Goal: Transaction & Acquisition: Purchase product/service

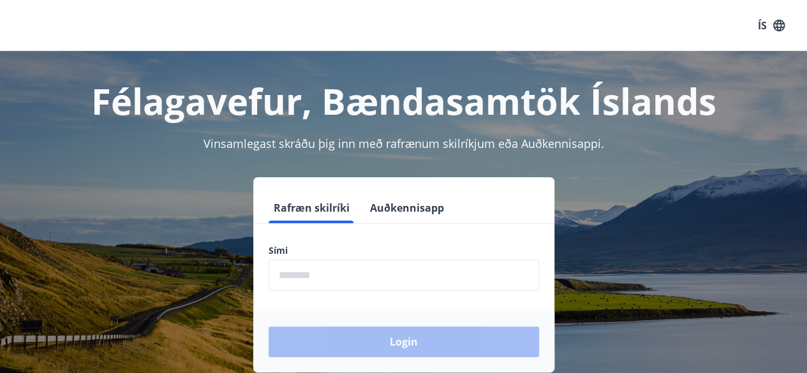
click at [308, 274] on input "phone" at bounding box center [404, 275] width 271 height 31
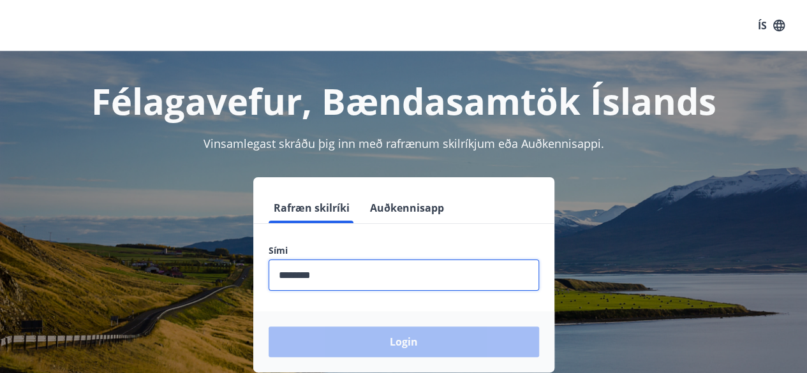
click at [329, 279] on input "phone" at bounding box center [404, 275] width 271 height 31
type input "*"
click at [279, 279] on input "phone" at bounding box center [404, 275] width 271 height 31
drag, startPoint x: 319, startPoint y: 276, endPoint x: 260, endPoint y: 271, distance: 59.6
click at [260, 271] on div "Sími ​" at bounding box center [403, 267] width 301 height 47
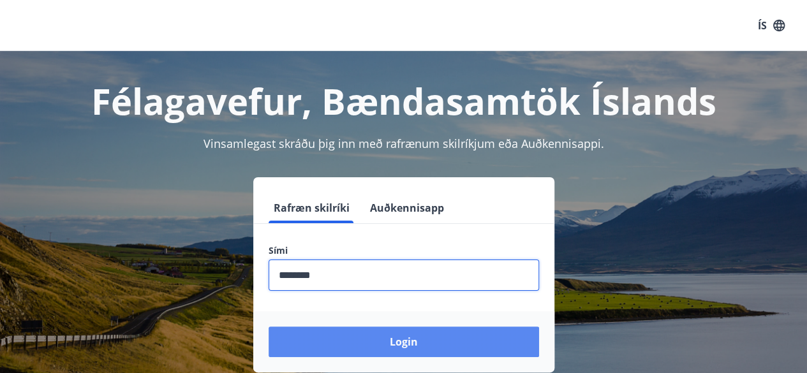
type input "********"
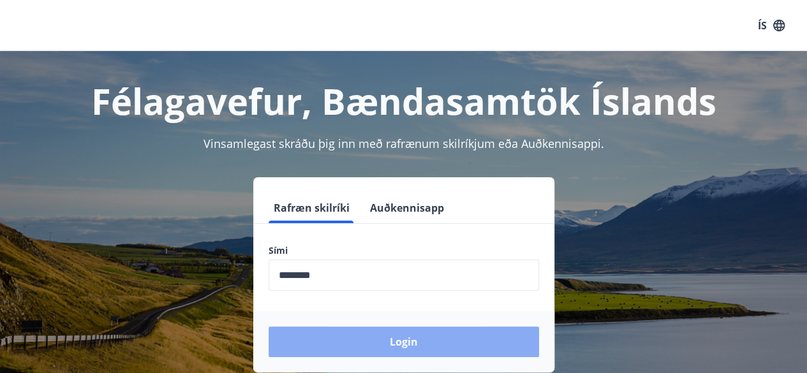
click at [396, 345] on button "Login" at bounding box center [404, 342] width 271 height 31
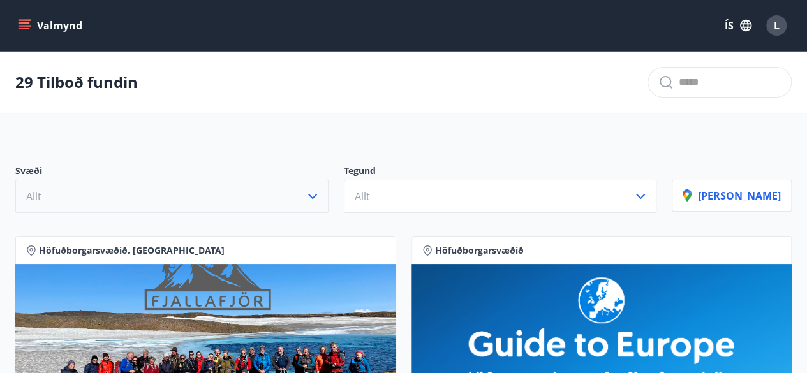
click at [317, 196] on icon "button" at bounding box center [312, 196] width 9 height 5
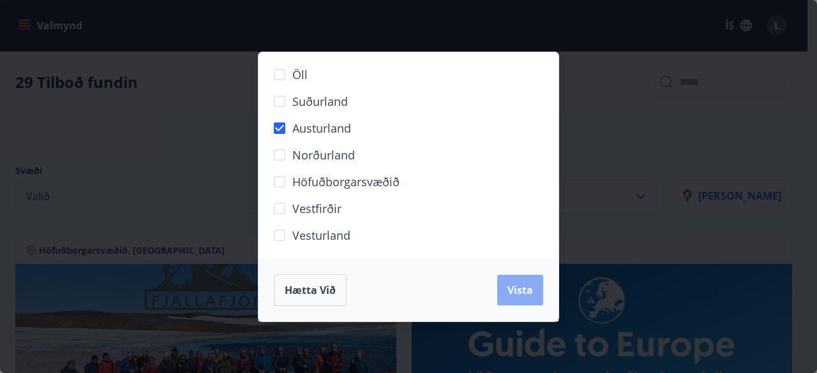
click at [520, 289] on span "Vista" at bounding box center [520, 290] width 26 height 14
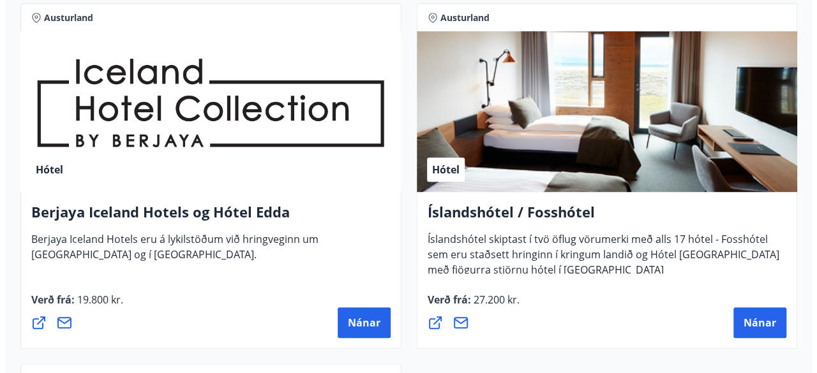
scroll to position [319, 0]
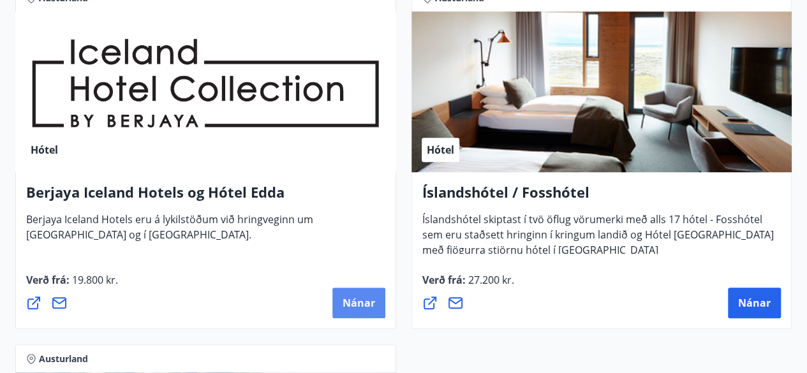
click at [364, 311] on button "Nánar" at bounding box center [359, 303] width 53 height 31
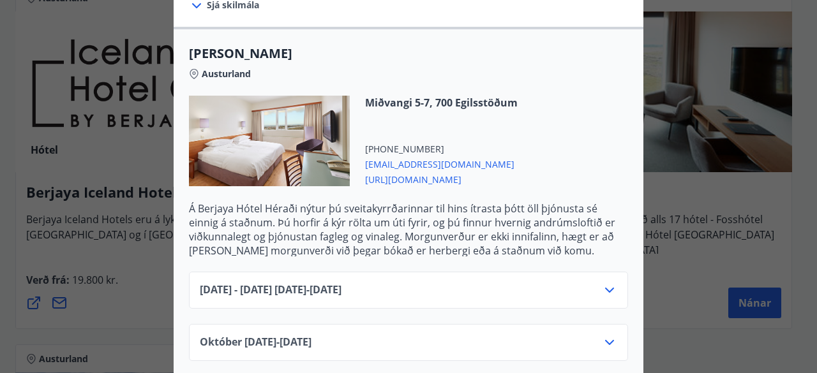
scroll to position [383, 0]
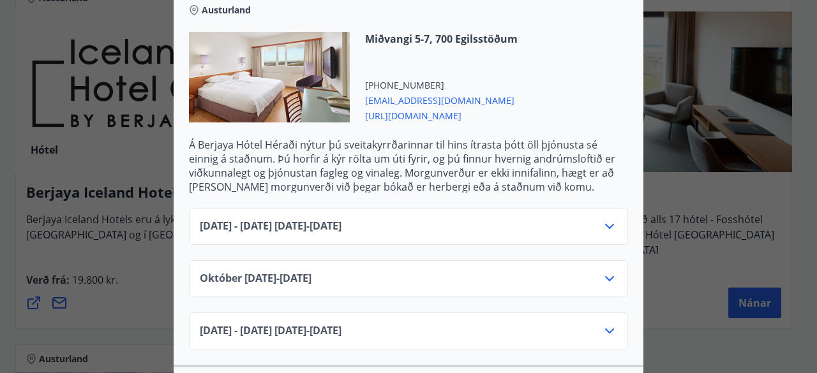
click at [604, 226] on icon at bounding box center [609, 226] width 15 height 15
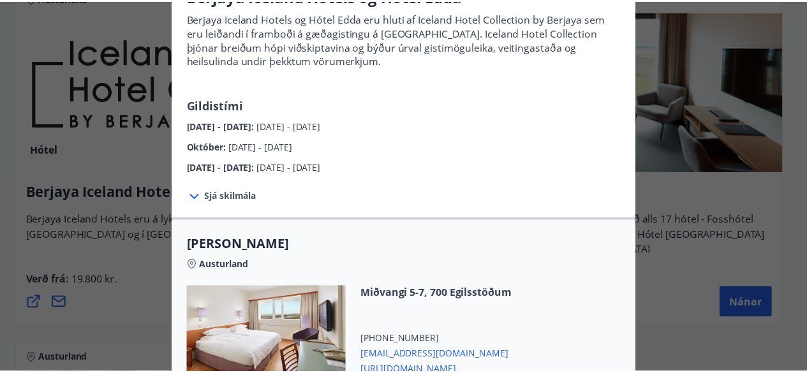
scroll to position [0, 0]
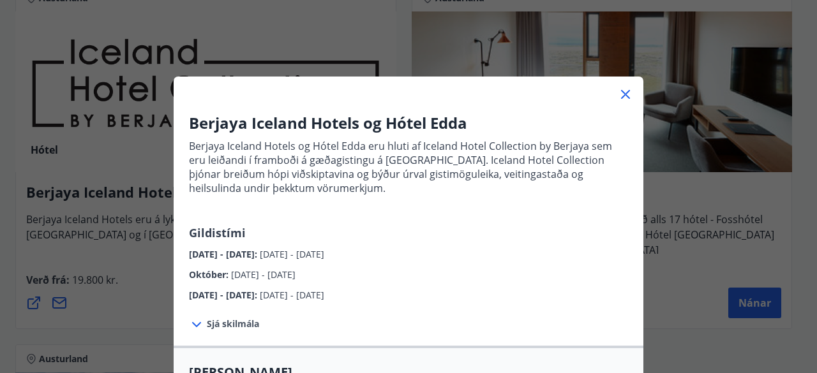
click at [623, 96] on icon at bounding box center [625, 94] width 9 height 9
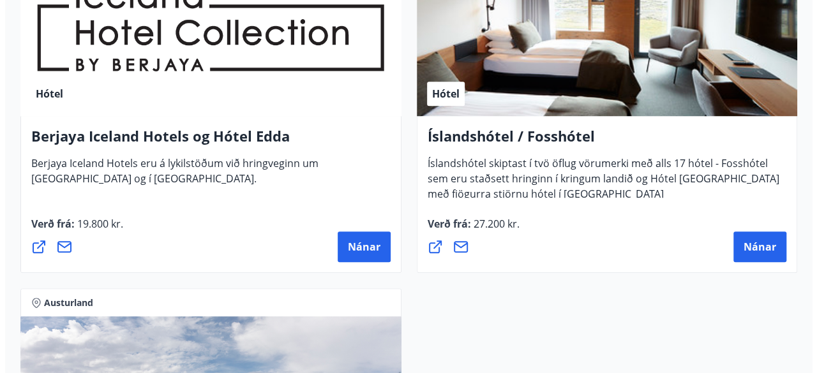
scroll to position [447, 0]
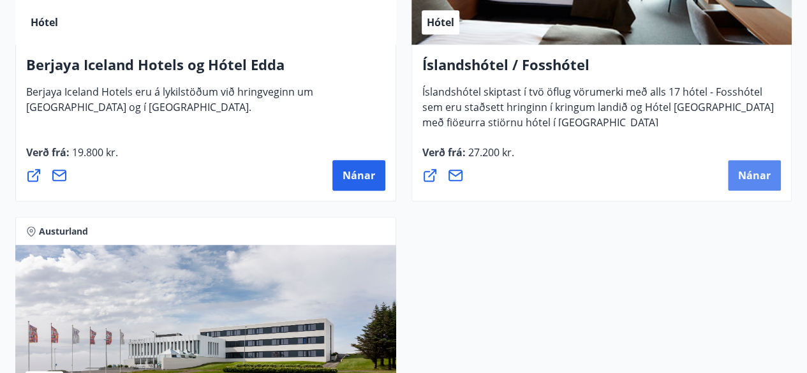
click at [751, 174] on span "Nánar" at bounding box center [754, 176] width 33 height 14
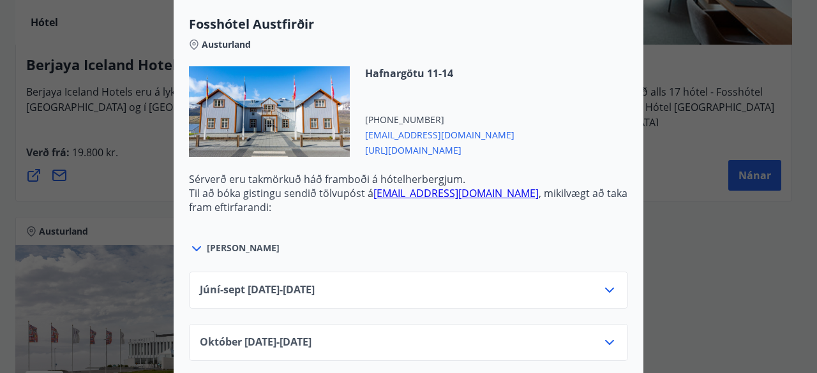
click at [195, 241] on icon at bounding box center [196, 248] width 15 height 15
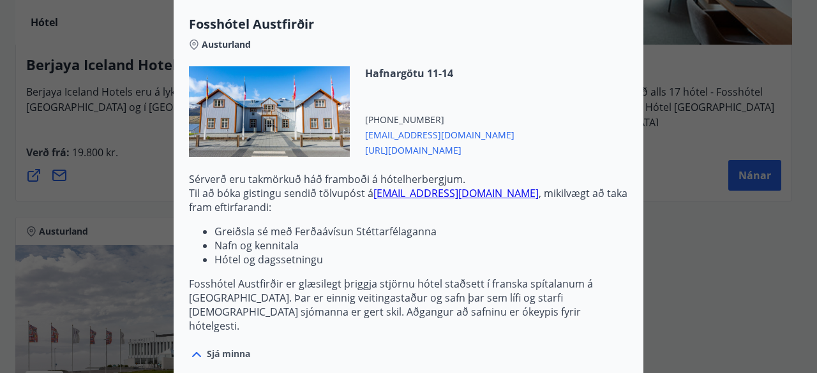
scroll to position [574, 0]
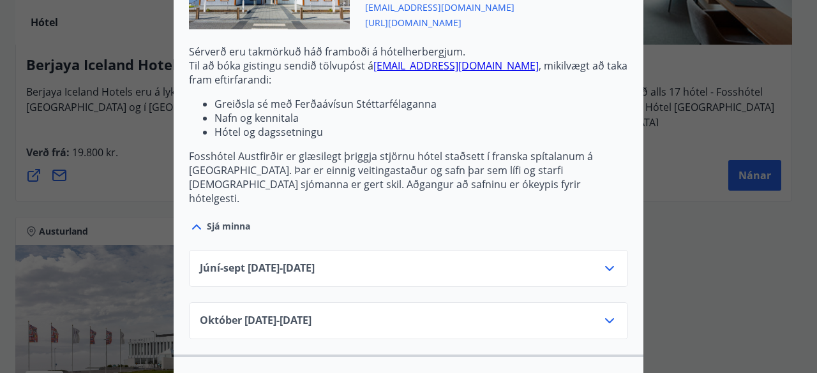
click at [607, 261] on icon at bounding box center [609, 268] width 15 height 15
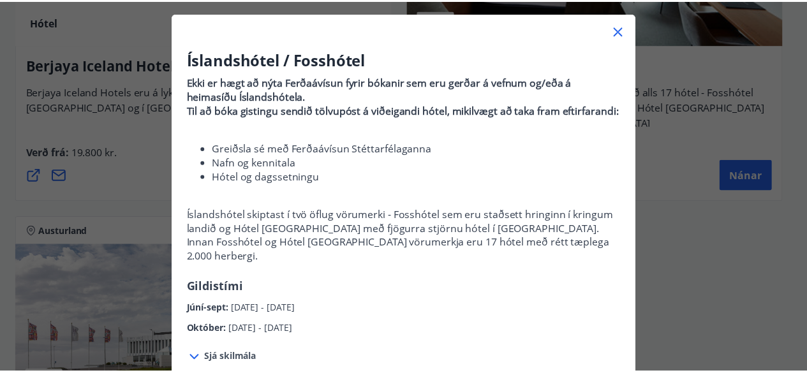
scroll to position [0, 0]
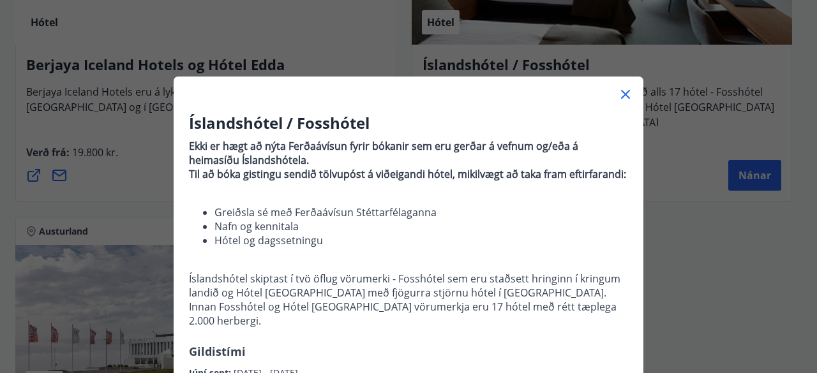
click at [622, 98] on icon at bounding box center [625, 94] width 15 height 15
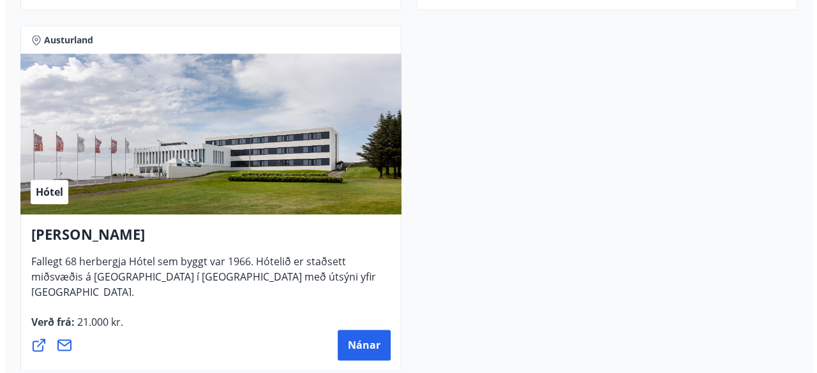
scroll to position [702, 0]
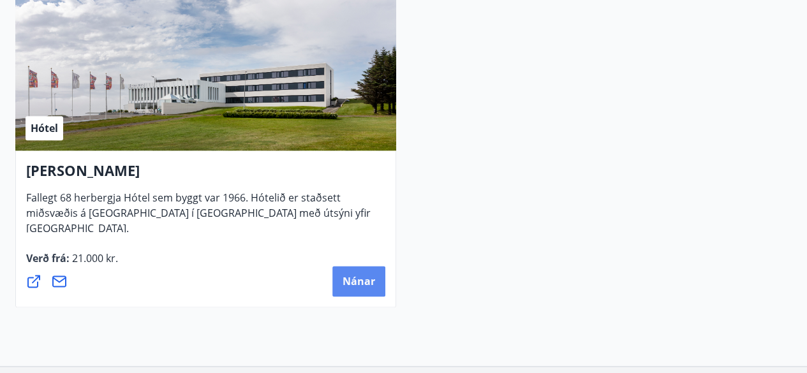
click at [360, 281] on span "Nánar" at bounding box center [359, 281] width 33 height 14
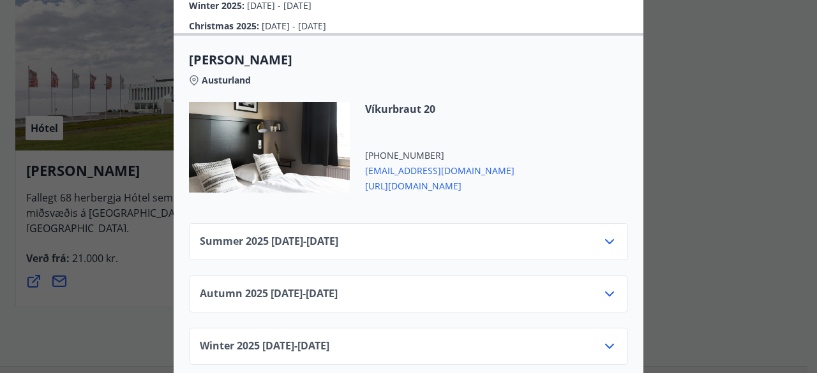
scroll to position [511, 0]
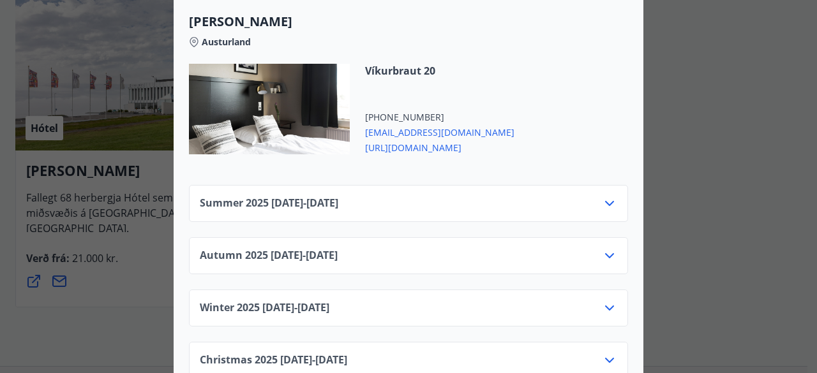
click at [602, 202] on icon at bounding box center [609, 203] width 15 height 15
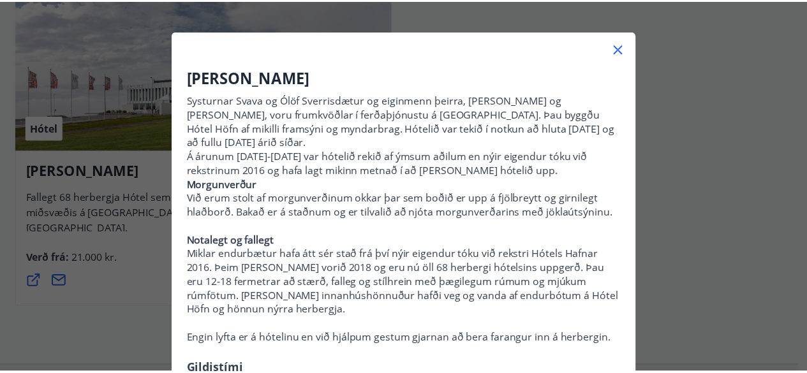
scroll to position [0, 0]
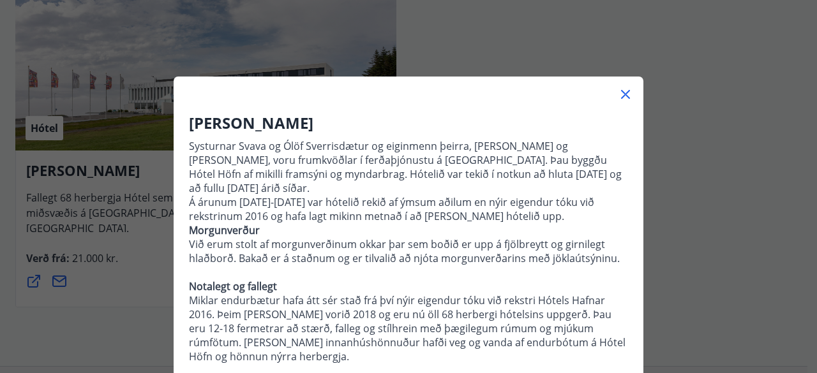
click at [624, 96] on icon at bounding box center [625, 94] width 15 height 15
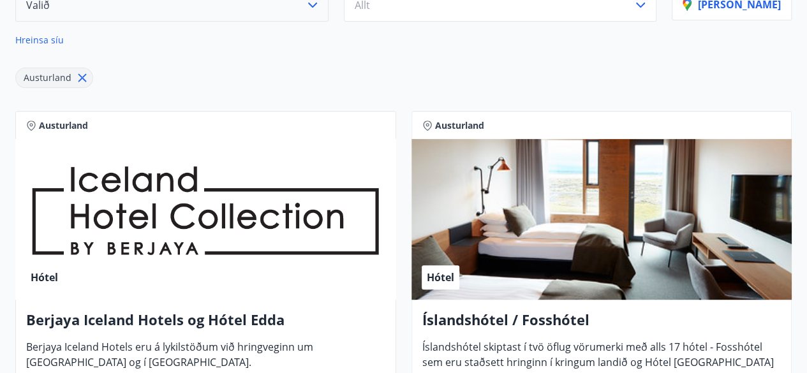
scroll to position [64, 0]
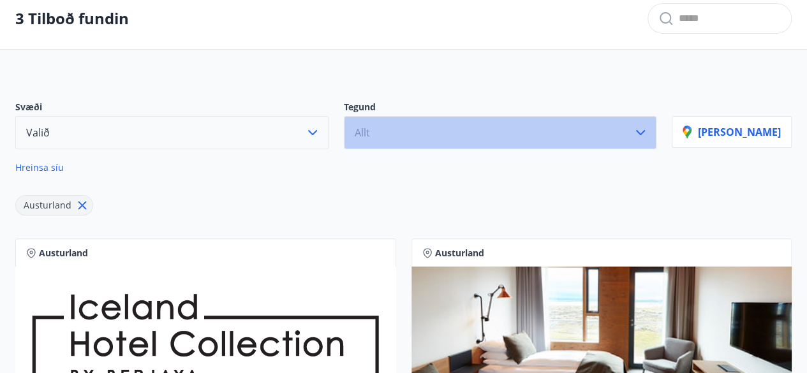
click at [648, 131] on icon "button" at bounding box center [640, 132] width 15 height 15
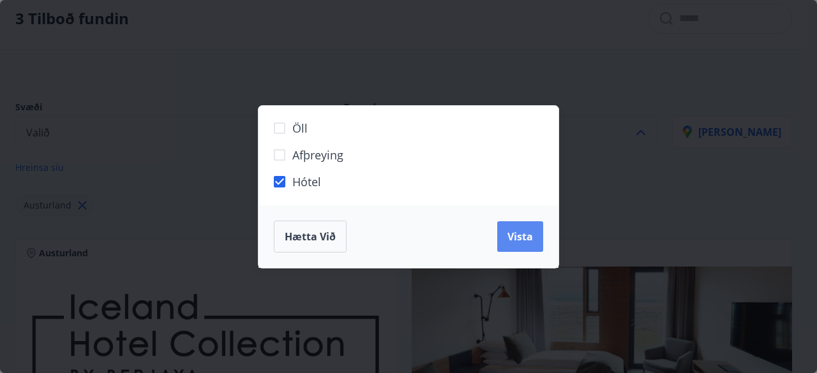
click at [520, 236] on span "Vista" at bounding box center [520, 237] width 26 height 14
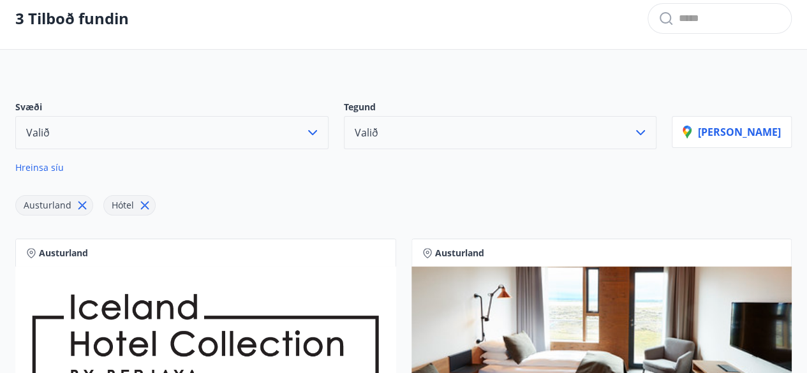
click at [317, 131] on icon "button" at bounding box center [312, 132] width 9 height 5
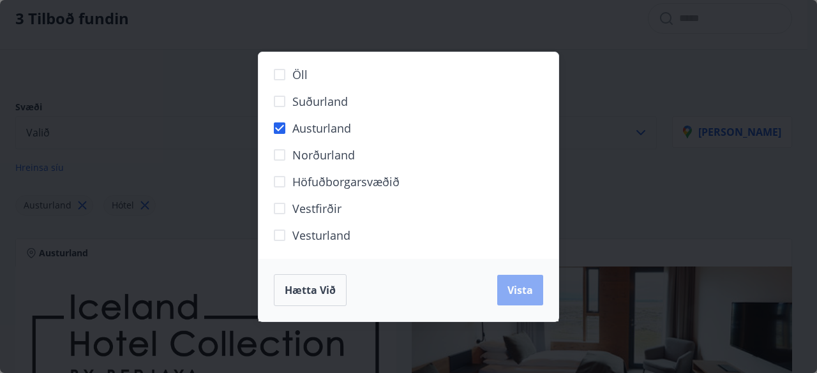
click at [521, 291] on span "Vista" at bounding box center [520, 290] width 26 height 14
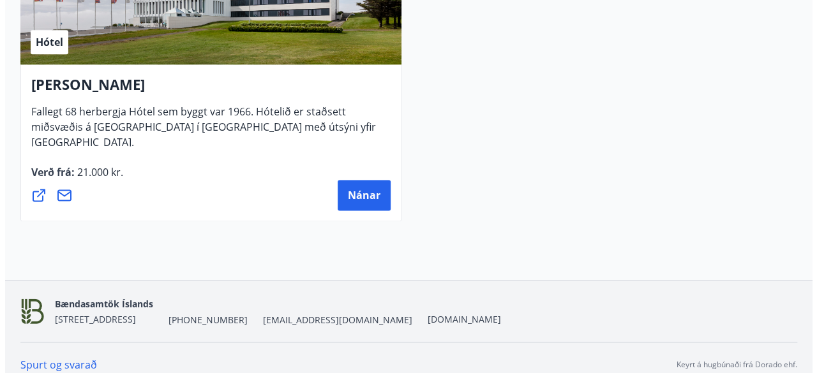
scroll to position [800, 0]
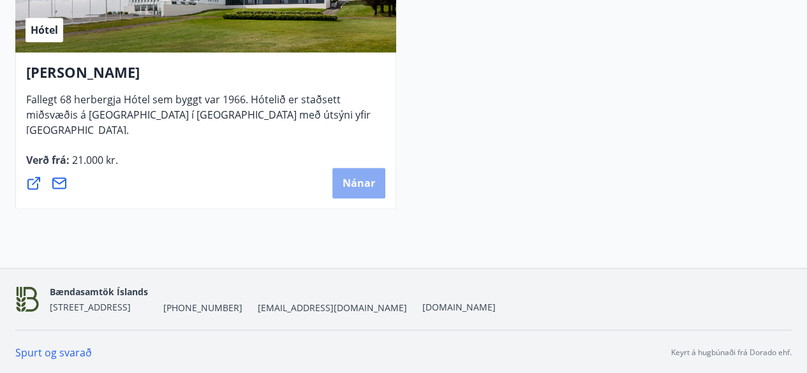
click at [360, 187] on span "Nánar" at bounding box center [359, 183] width 33 height 14
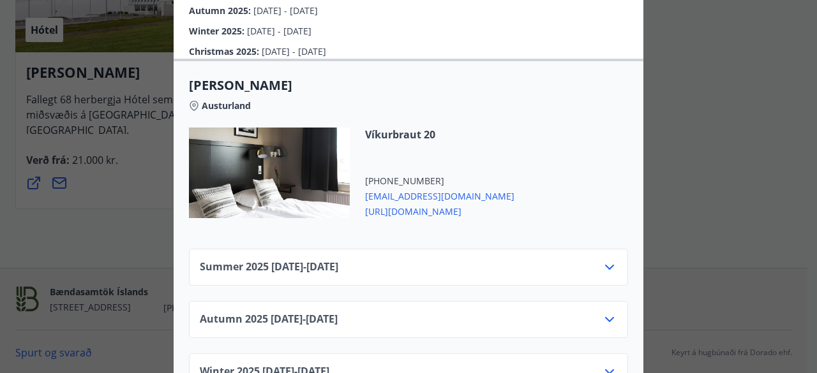
scroll to position [511, 0]
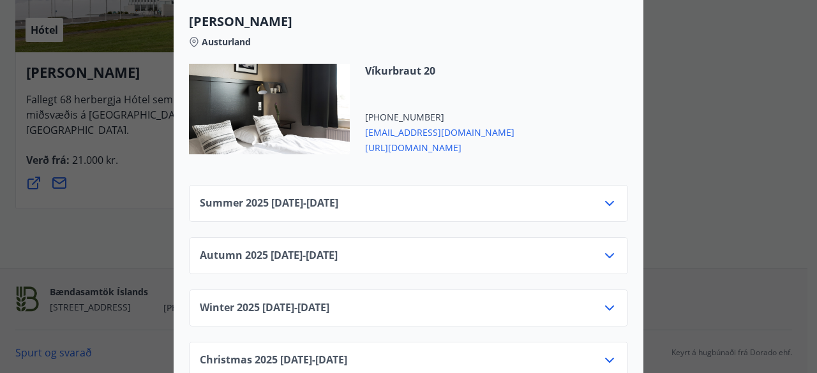
click at [606, 207] on icon at bounding box center [609, 203] width 15 height 15
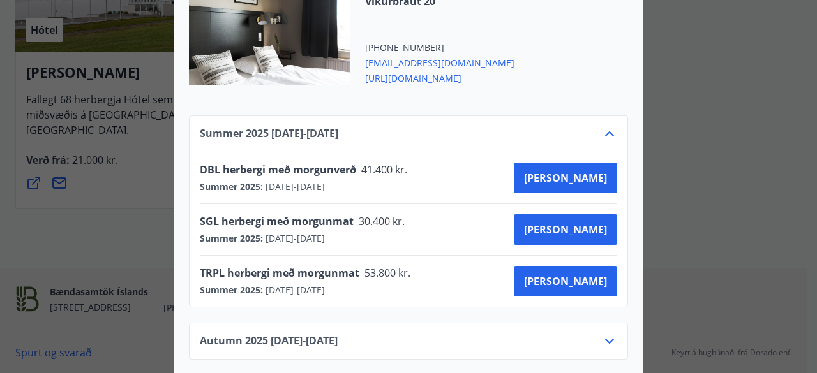
scroll to position [638, 0]
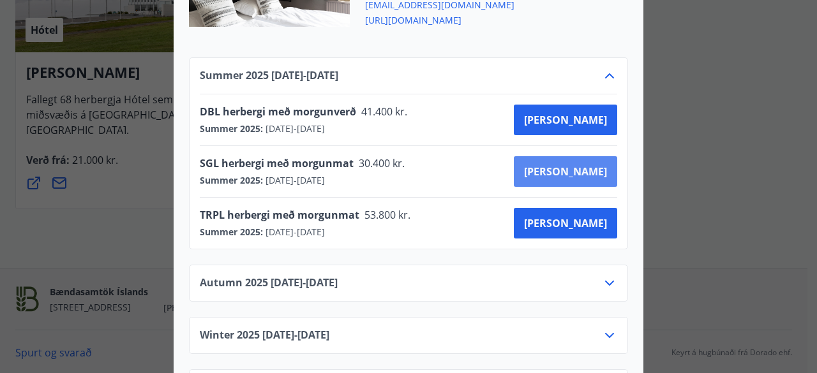
click at [585, 172] on span "[PERSON_NAME]" at bounding box center [565, 172] width 83 height 14
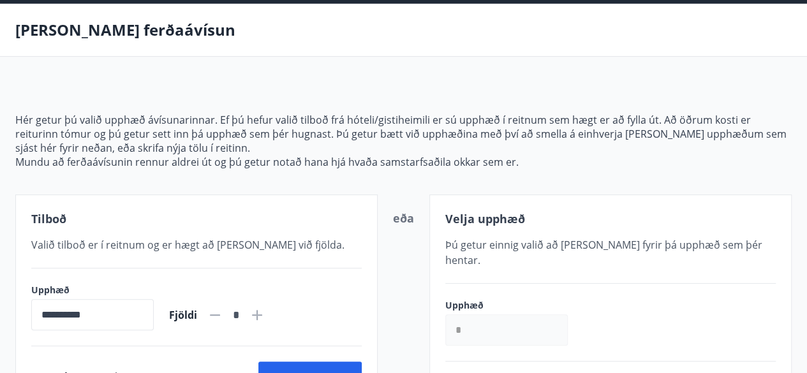
scroll to position [239, 0]
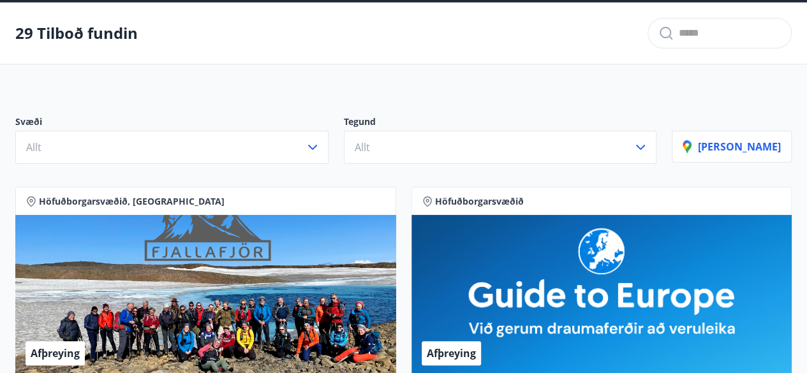
scroll to position [128, 0]
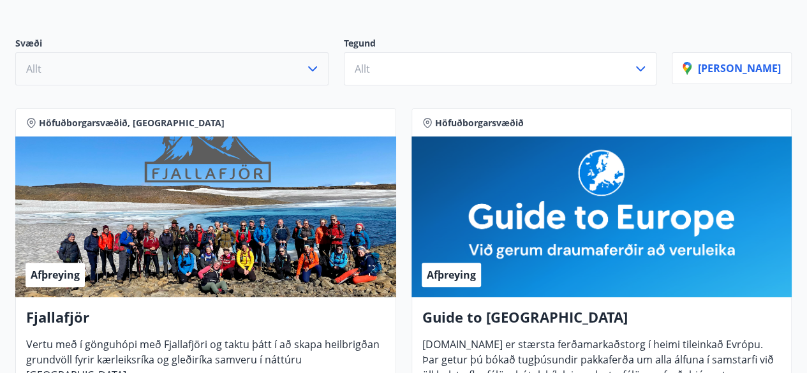
click at [320, 65] on icon "button" at bounding box center [312, 68] width 15 height 15
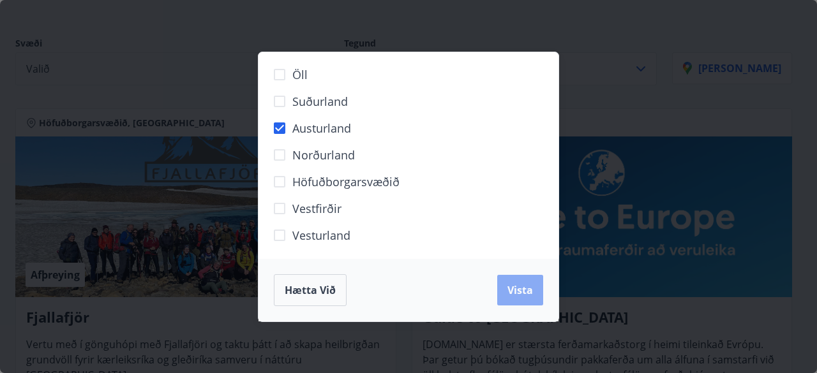
click at [515, 290] on span "Vista" at bounding box center [520, 290] width 26 height 14
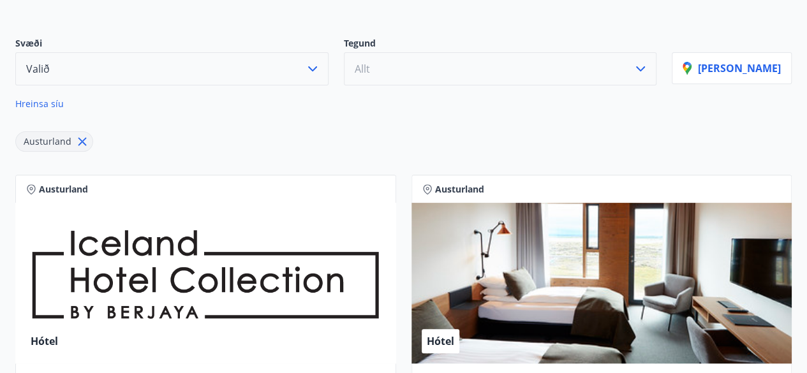
click at [645, 68] on icon "button" at bounding box center [640, 68] width 9 height 5
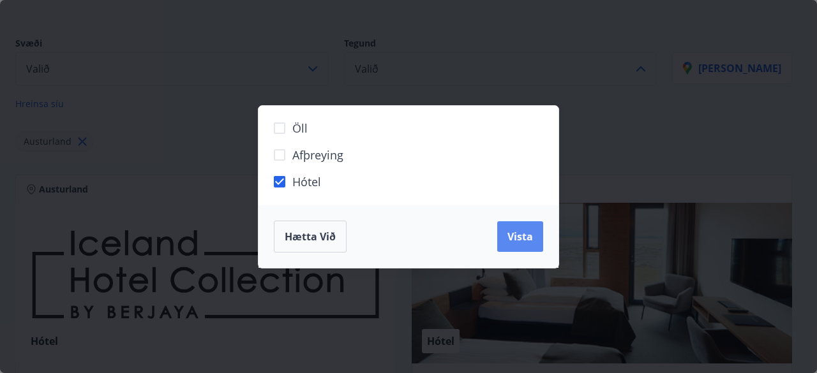
click at [513, 233] on span "Vista" at bounding box center [520, 237] width 26 height 14
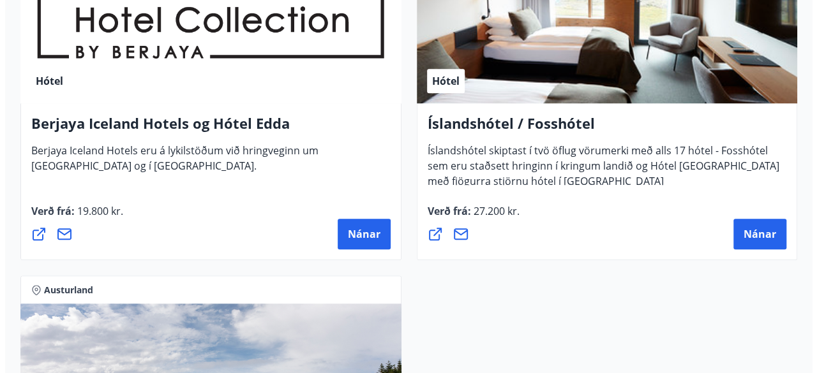
scroll to position [383, 0]
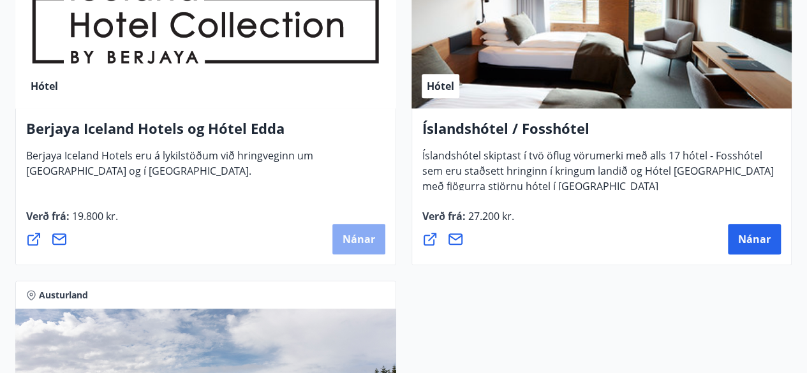
click at [352, 236] on span "Nánar" at bounding box center [359, 239] width 33 height 14
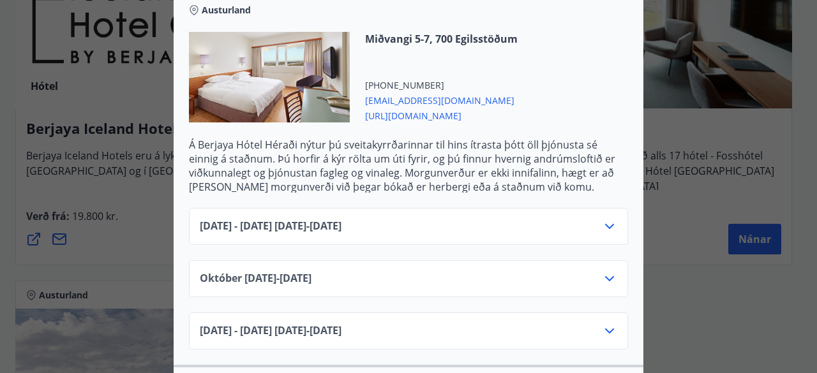
click at [604, 229] on icon at bounding box center [609, 226] width 15 height 15
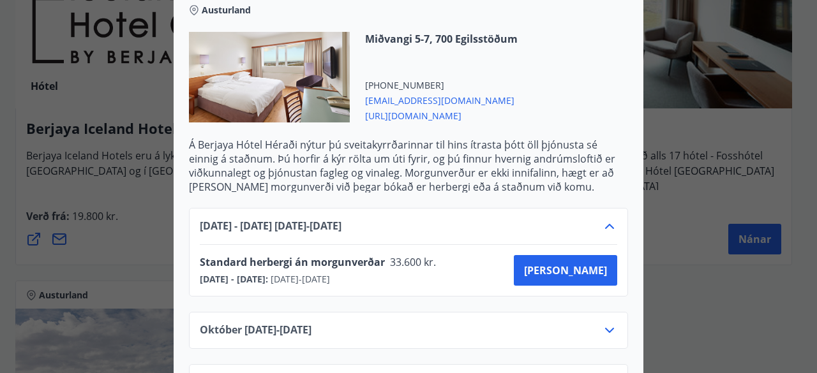
scroll to position [447, 0]
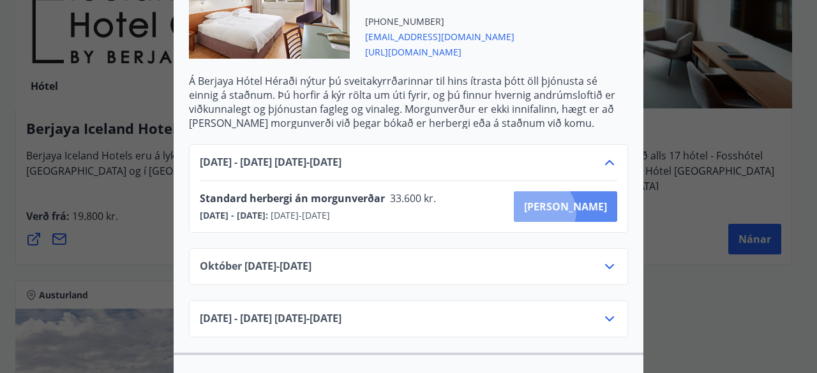
click at [587, 211] on span "[PERSON_NAME]" at bounding box center [565, 207] width 83 height 14
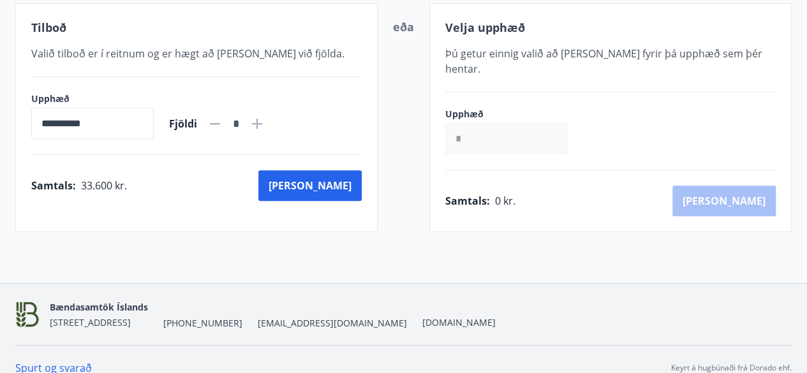
scroll to position [239, 0]
click at [265, 124] on icon at bounding box center [257, 123] width 15 height 15
click at [223, 121] on icon at bounding box center [214, 123] width 15 height 15
type input "*"
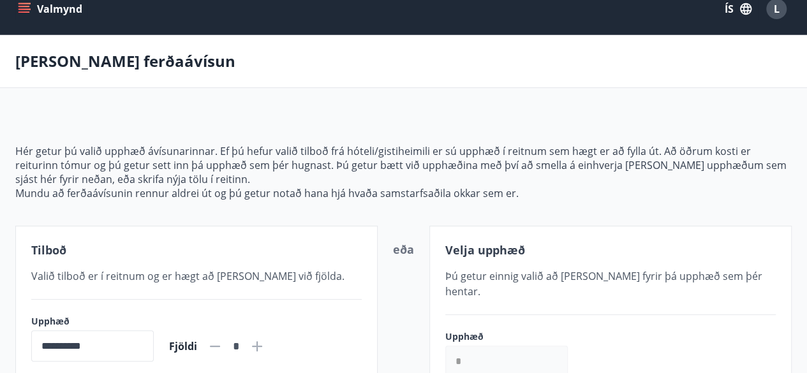
scroll to position [0, 0]
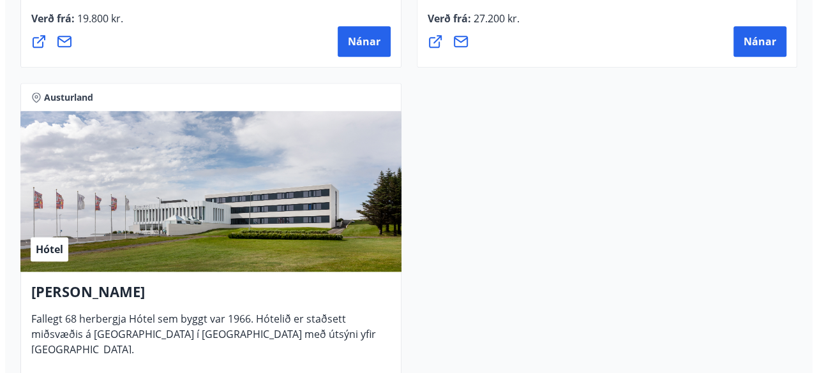
scroll to position [714, 0]
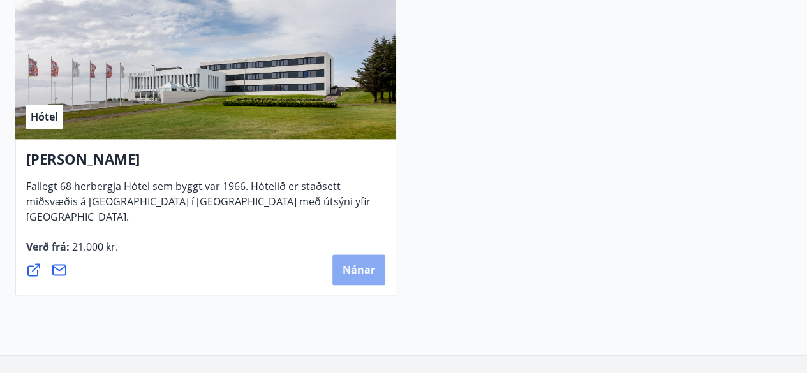
click at [361, 271] on span "Nánar" at bounding box center [359, 270] width 33 height 14
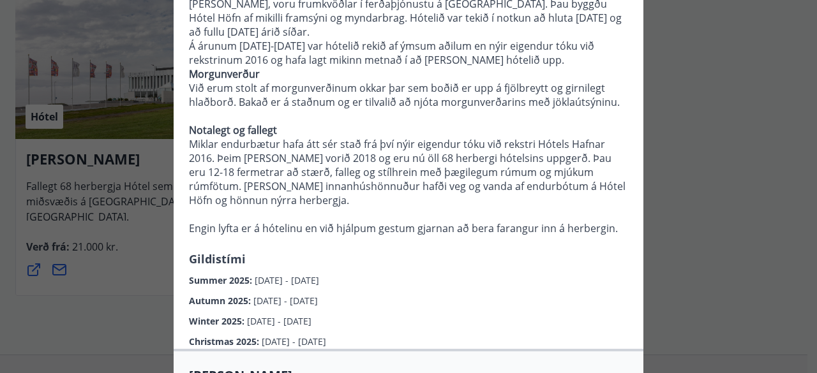
scroll to position [0, 0]
